Goal: Information Seeking & Learning: Check status

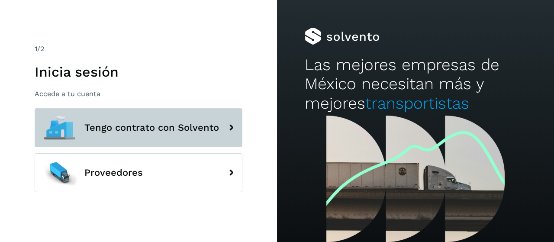
click at [138, 135] on button "Tengo contrato con Solvento" at bounding box center [139, 127] width 208 height 39
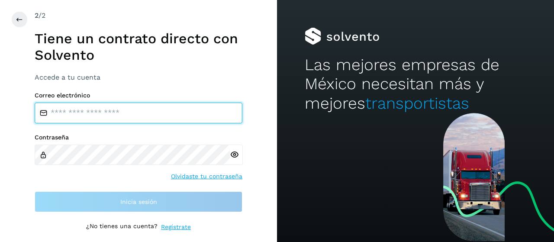
type input "**********"
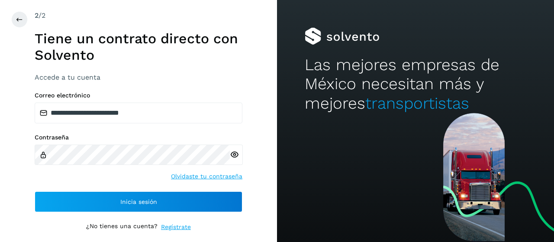
click at [234, 154] on icon at bounding box center [234, 154] width 9 height 9
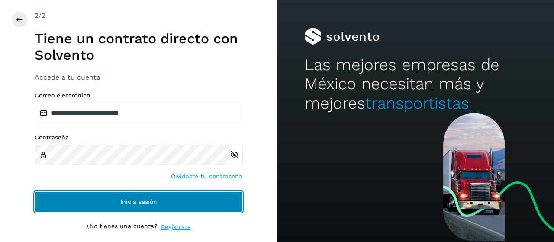
click at [186, 197] on button "Inicia sesión" at bounding box center [139, 201] width 208 height 21
click at [172, 205] on button "Inicia sesión" at bounding box center [139, 201] width 208 height 21
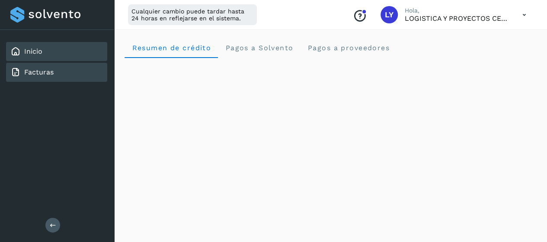
click at [48, 72] on link "Facturas" at bounding box center [38, 72] width 29 height 8
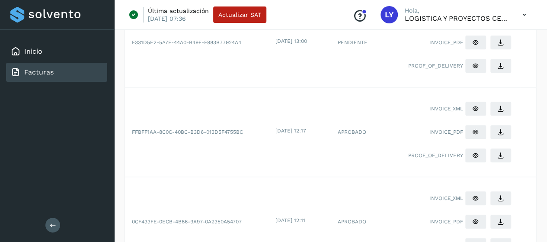
scroll to position [303, 0]
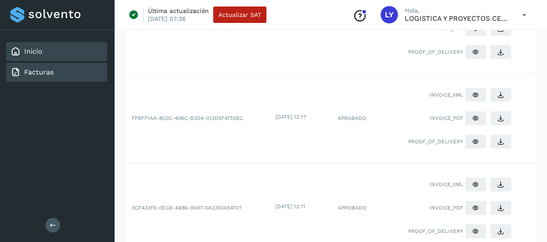
click at [38, 48] on link "Inicio" at bounding box center [33, 51] width 18 height 8
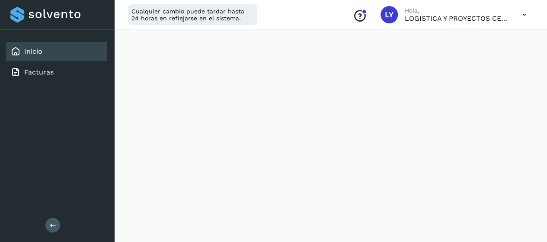
scroll to position [173, 0]
click at [24, 74] on link "Facturas" at bounding box center [38, 72] width 29 height 8
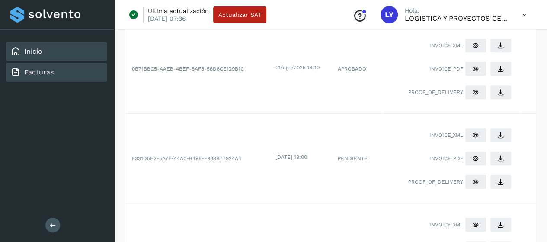
click at [41, 52] on link "Inicio" at bounding box center [33, 51] width 18 height 8
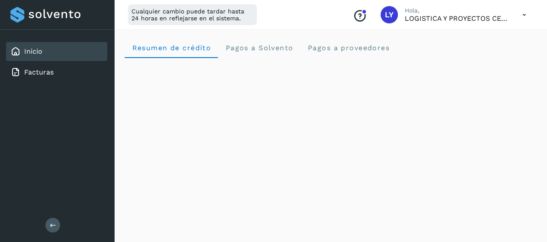
scroll to position [173, 0]
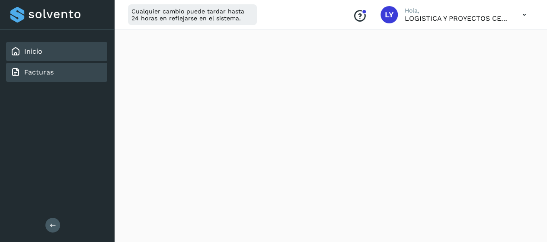
click at [21, 74] on div "Facturas" at bounding box center [31, 72] width 43 height 10
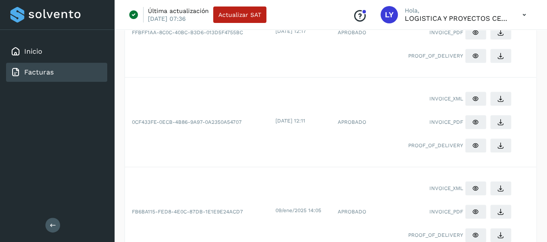
scroll to position [389, 0]
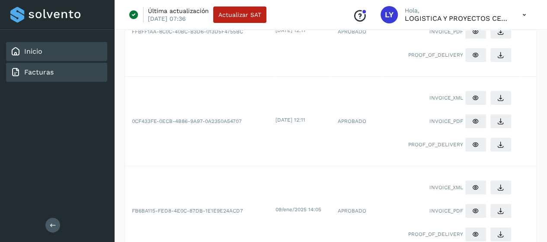
click at [31, 48] on link "Inicio" at bounding box center [33, 51] width 18 height 8
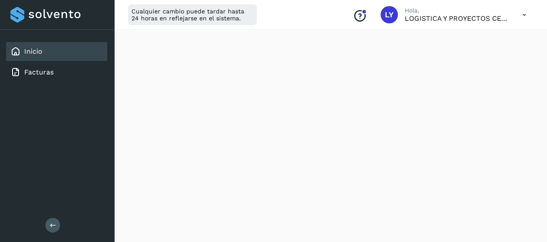
scroll to position [216, 0]
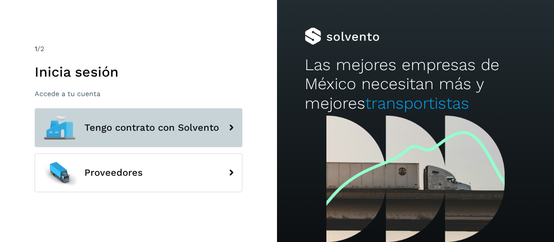
click at [133, 132] on span "Tengo contrato con Solvento" at bounding box center [151, 127] width 135 height 10
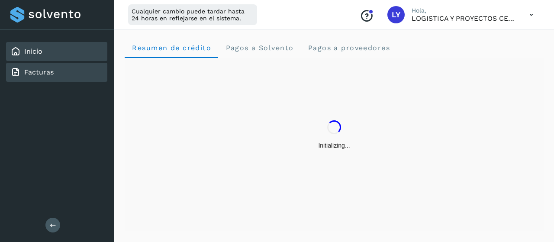
click at [37, 70] on link "Facturas" at bounding box center [38, 72] width 29 height 8
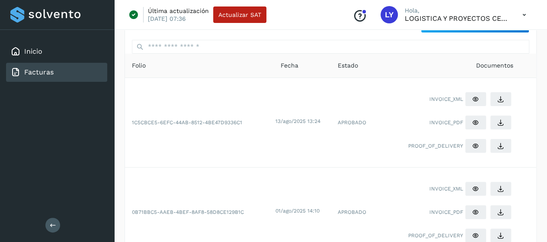
scroll to position [43, 0]
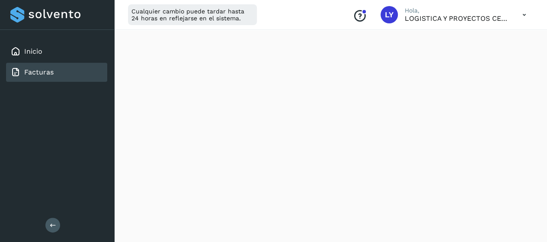
scroll to position [216, 0]
